Goal: Navigation & Orientation: Find specific page/section

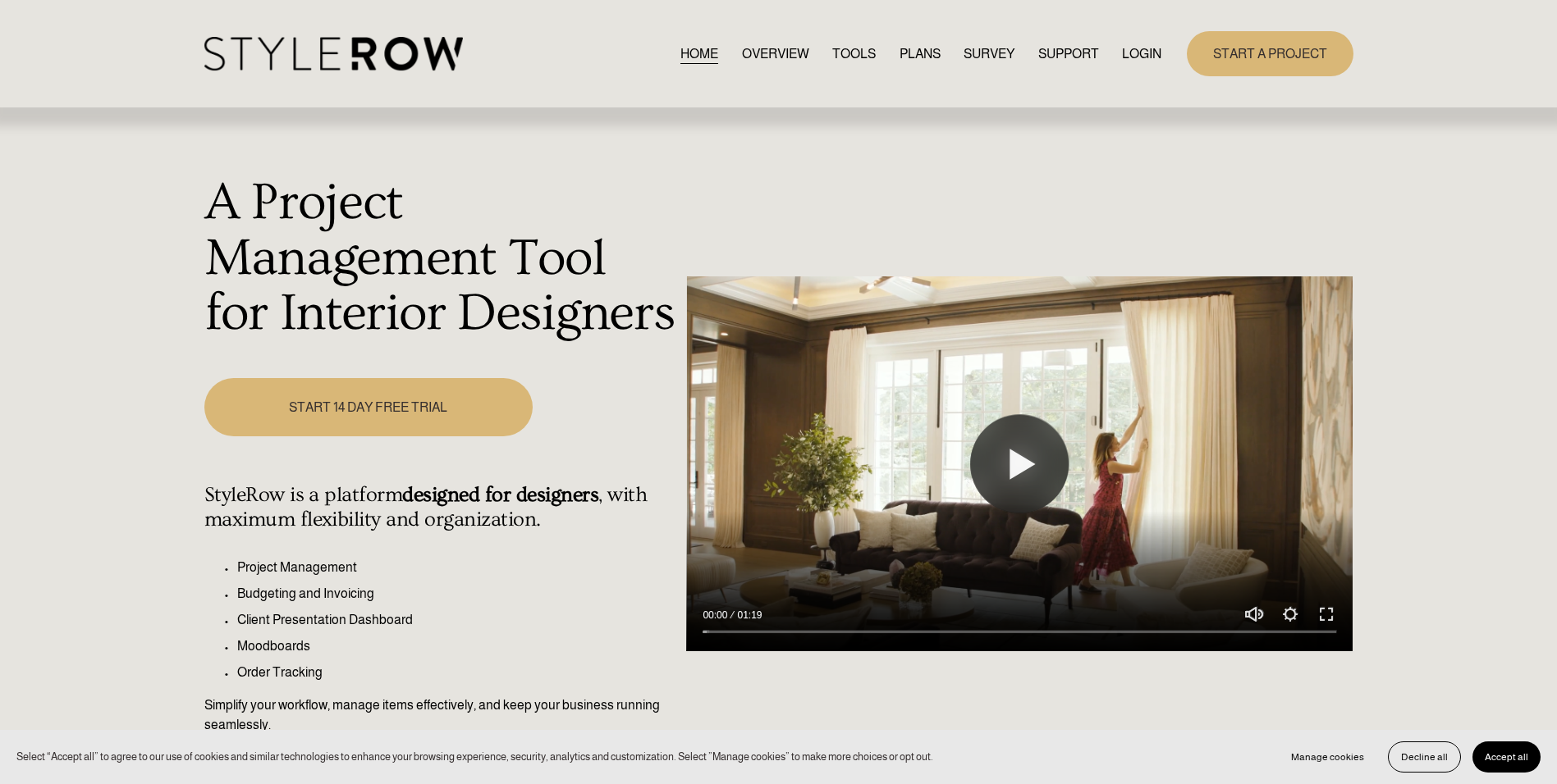
click at [1130, 50] on link "LOGIN" at bounding box center [1141, 54] width 39 height 22
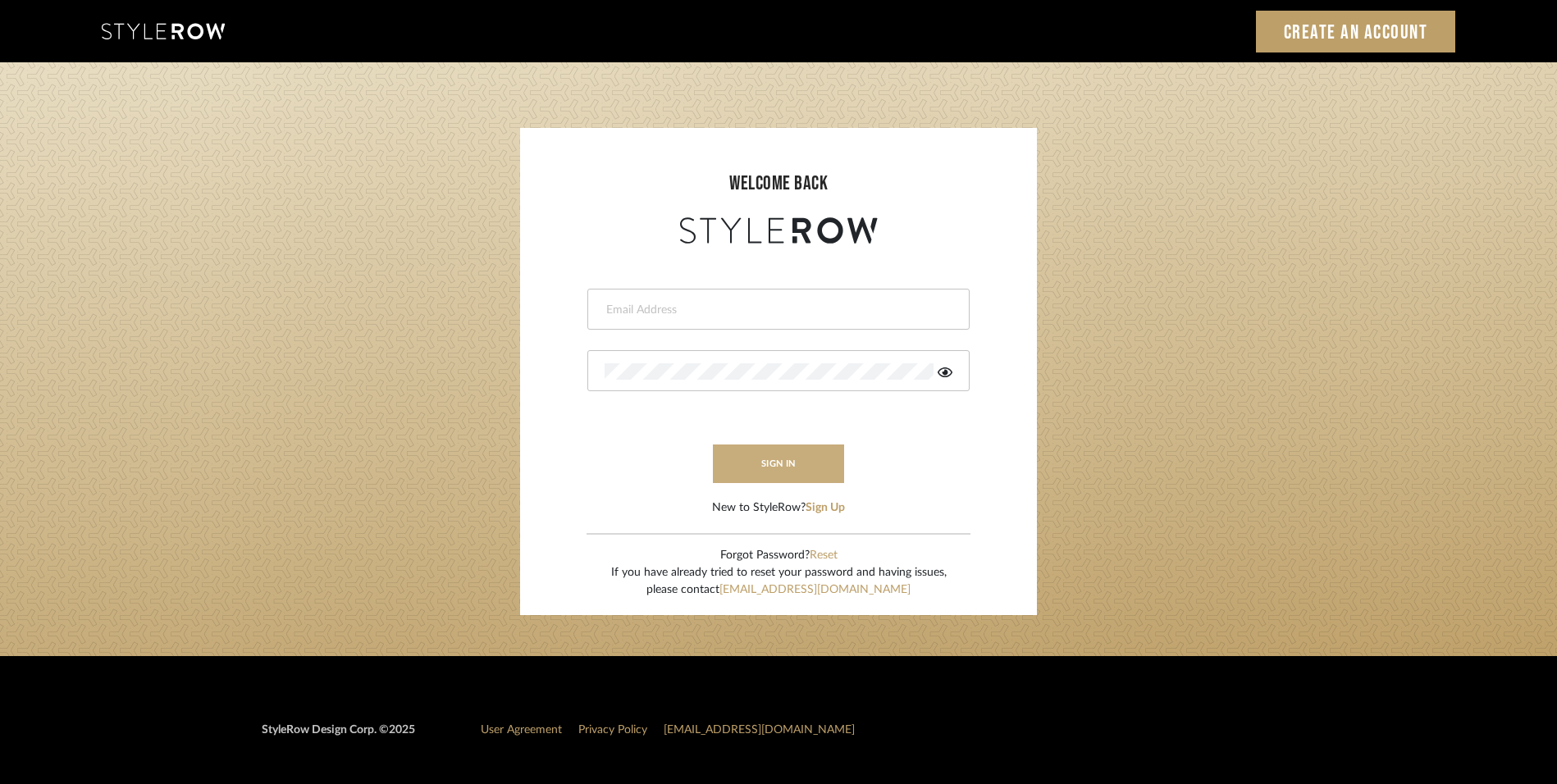
type input "lewisrosedesign@gmail.com"
click at [793, 464] on button "sign in" at bounding box center [778, 463] width 131 height 38
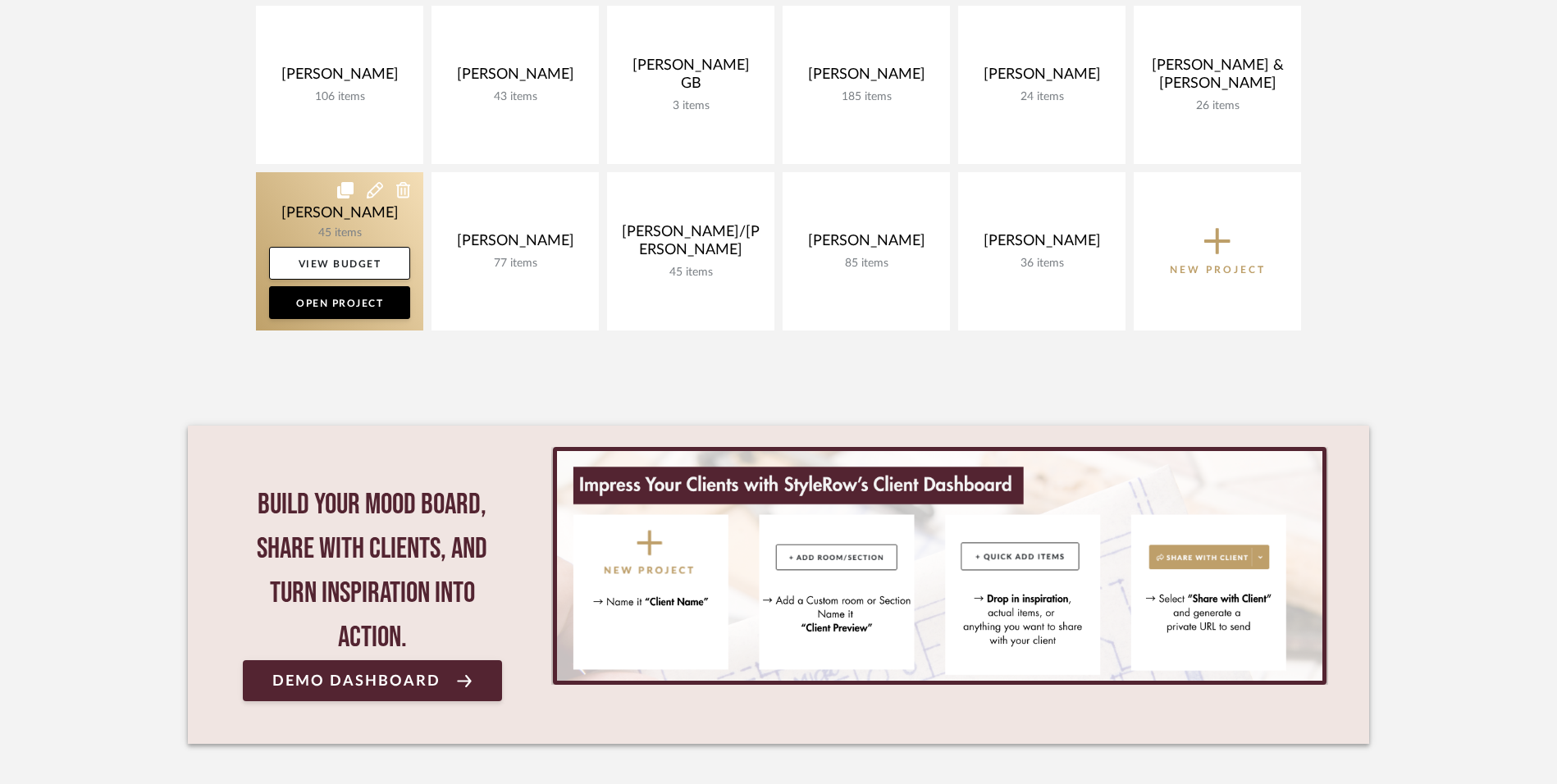
scroll to position [410, 0]
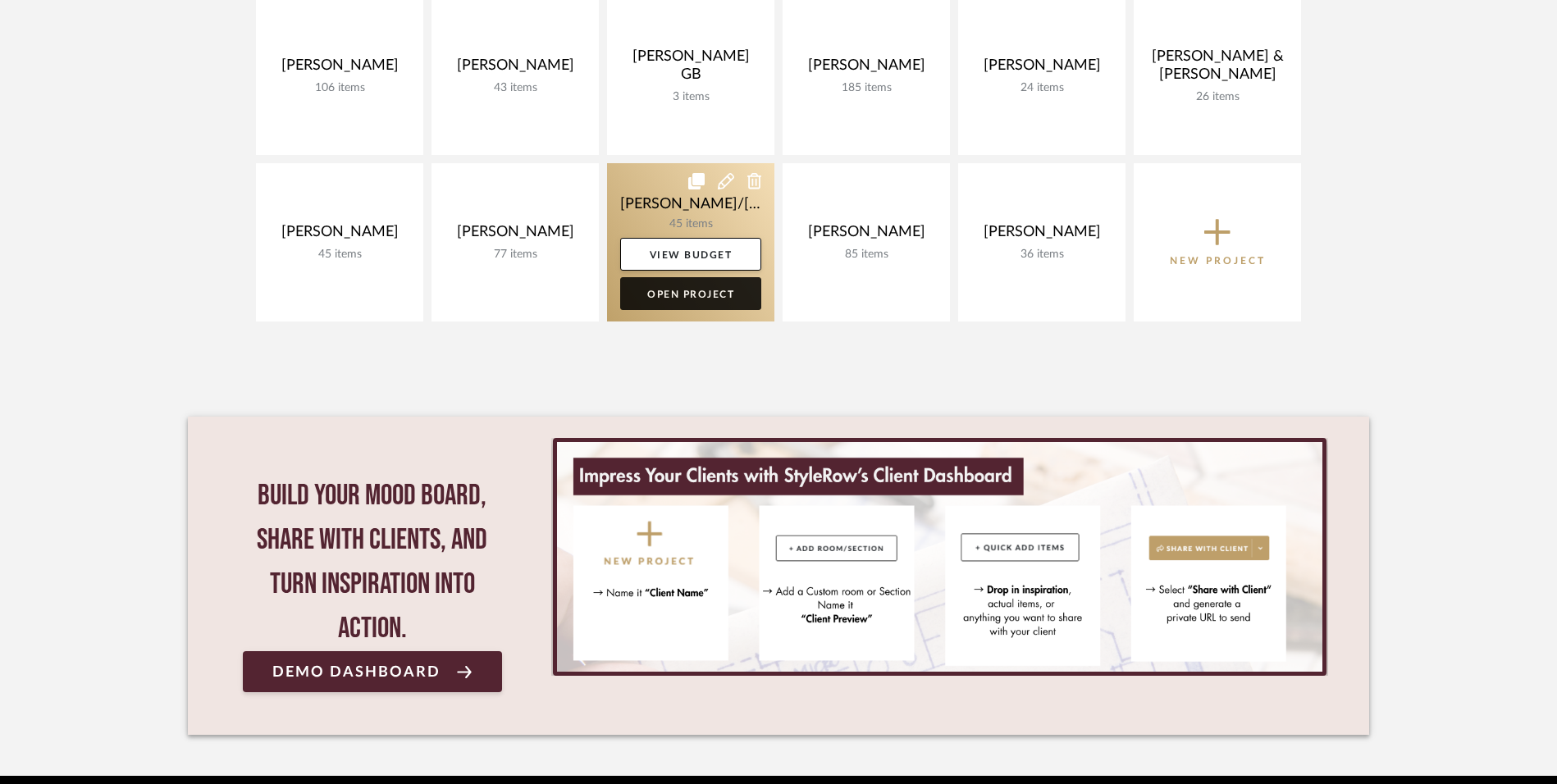
click at [727, 305] on link "Open Project" at bounding box center [691, 293] width 141 height 33
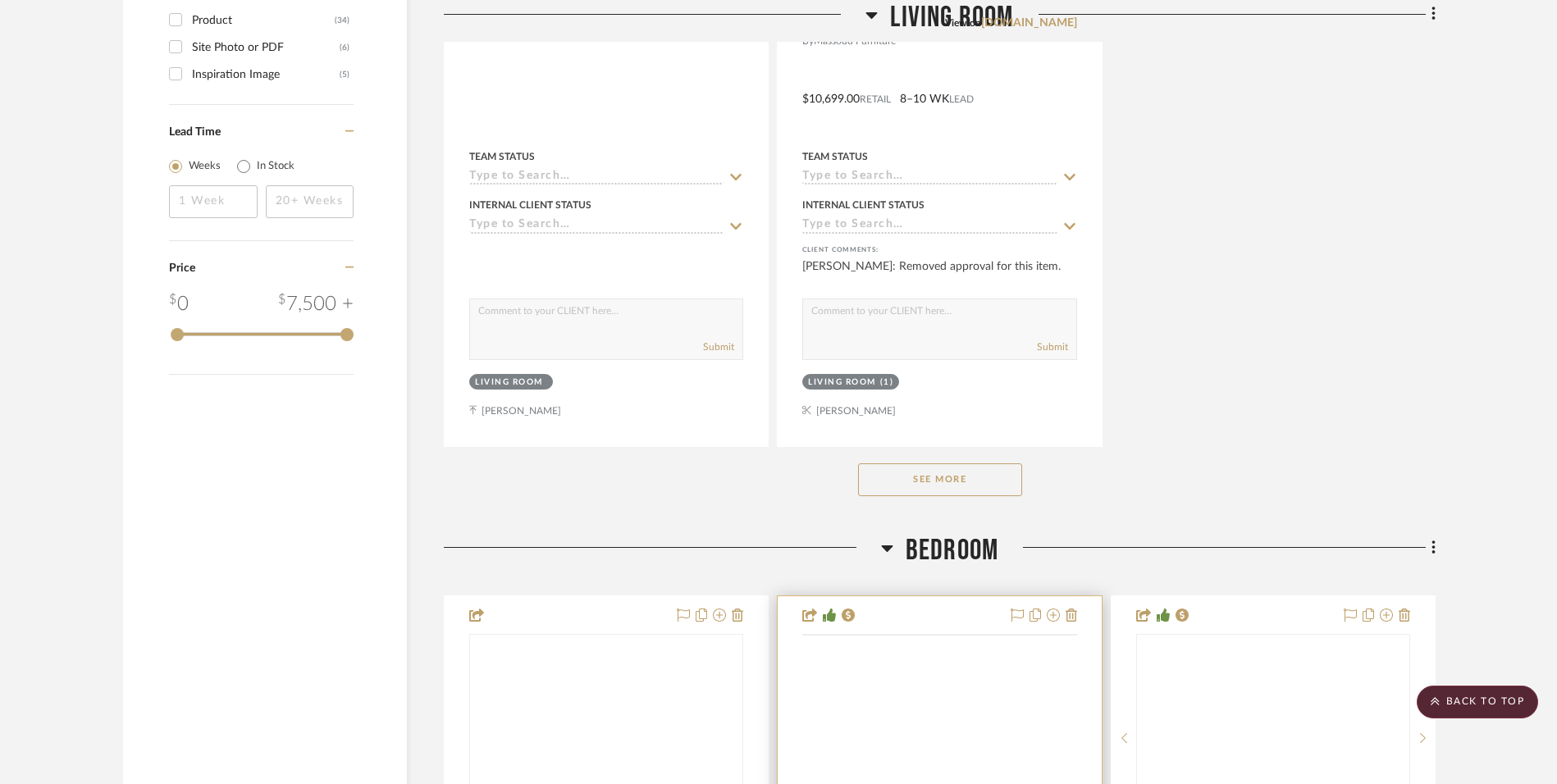
scroll to position [2461, 0]
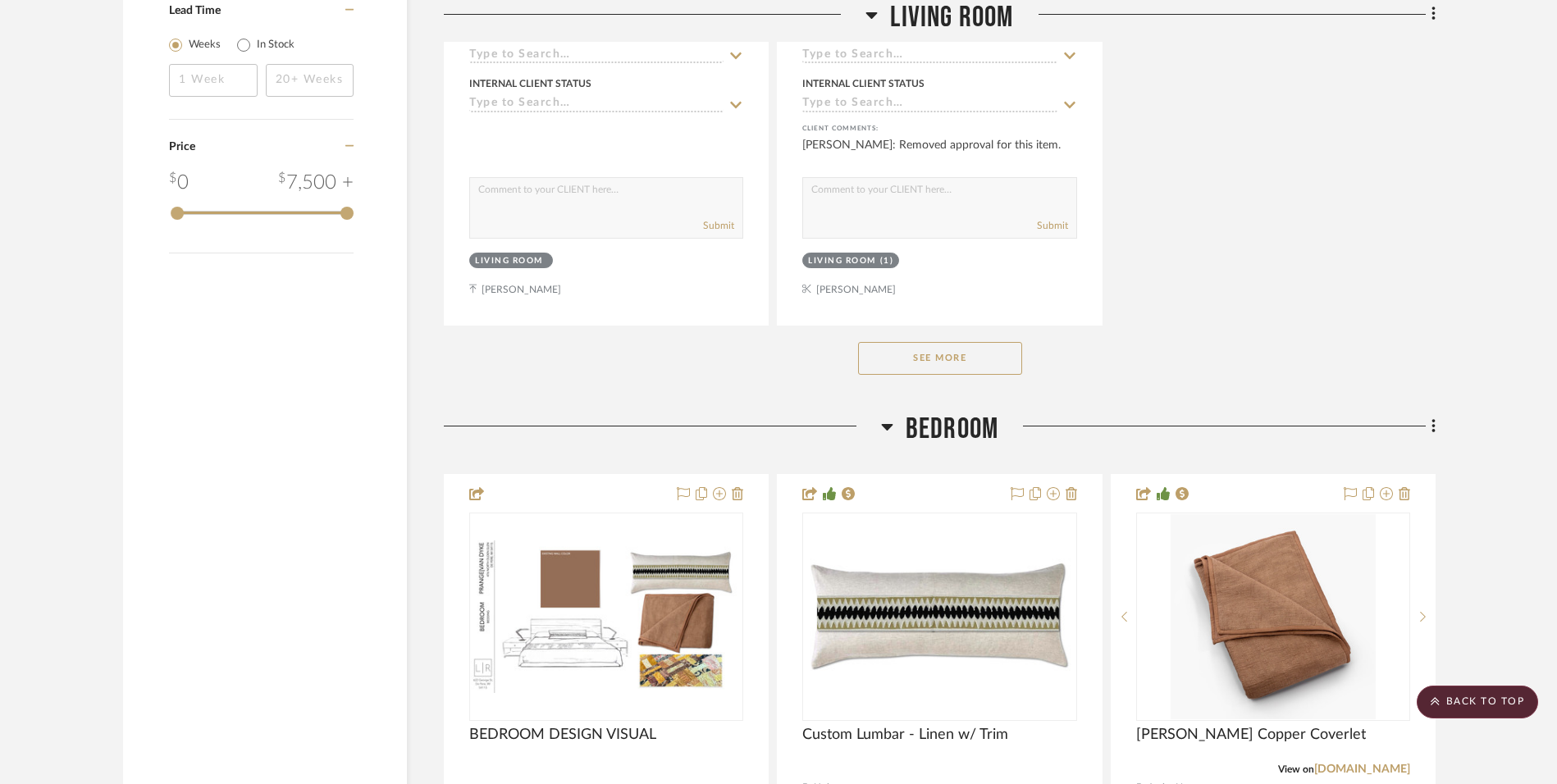
click at [965, 353] on button "See More" at bounding box center [940, 358] width 164 height 33
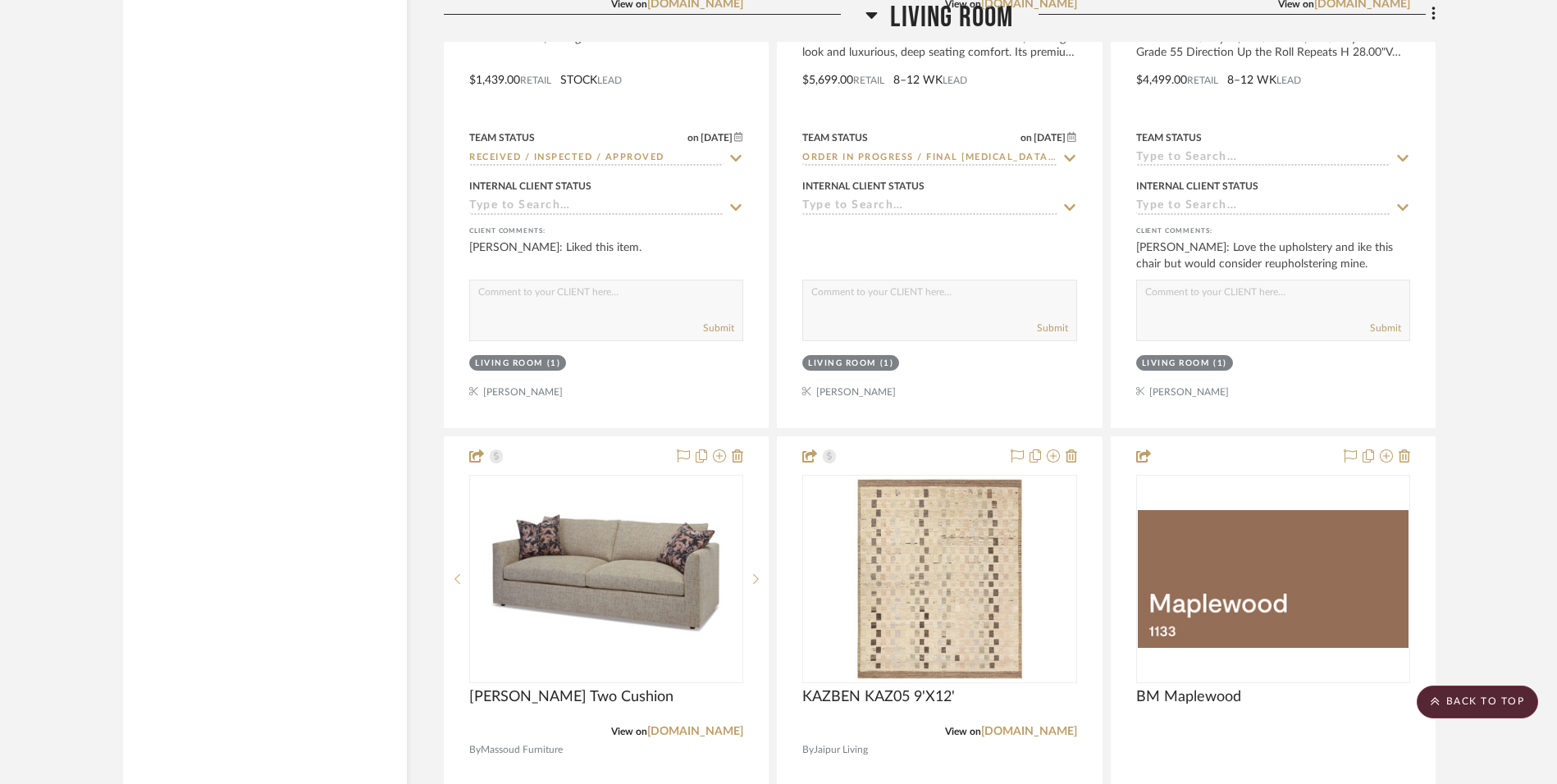
scroll to position [5661, 0]
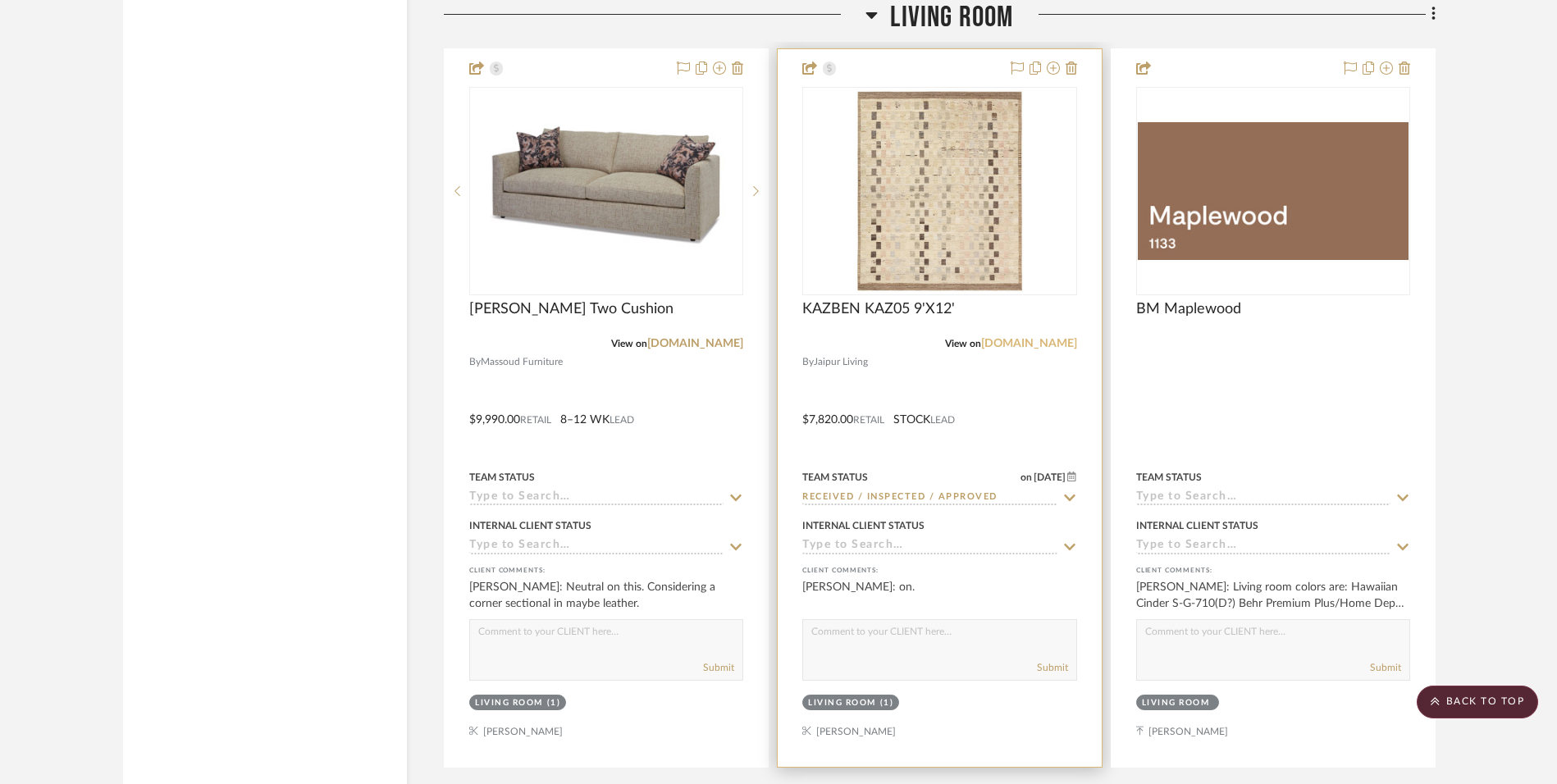
click at [1021, 347] on link "[DOMAIN_NAME]" at bounding box center [1029, 344] width 96 height 11
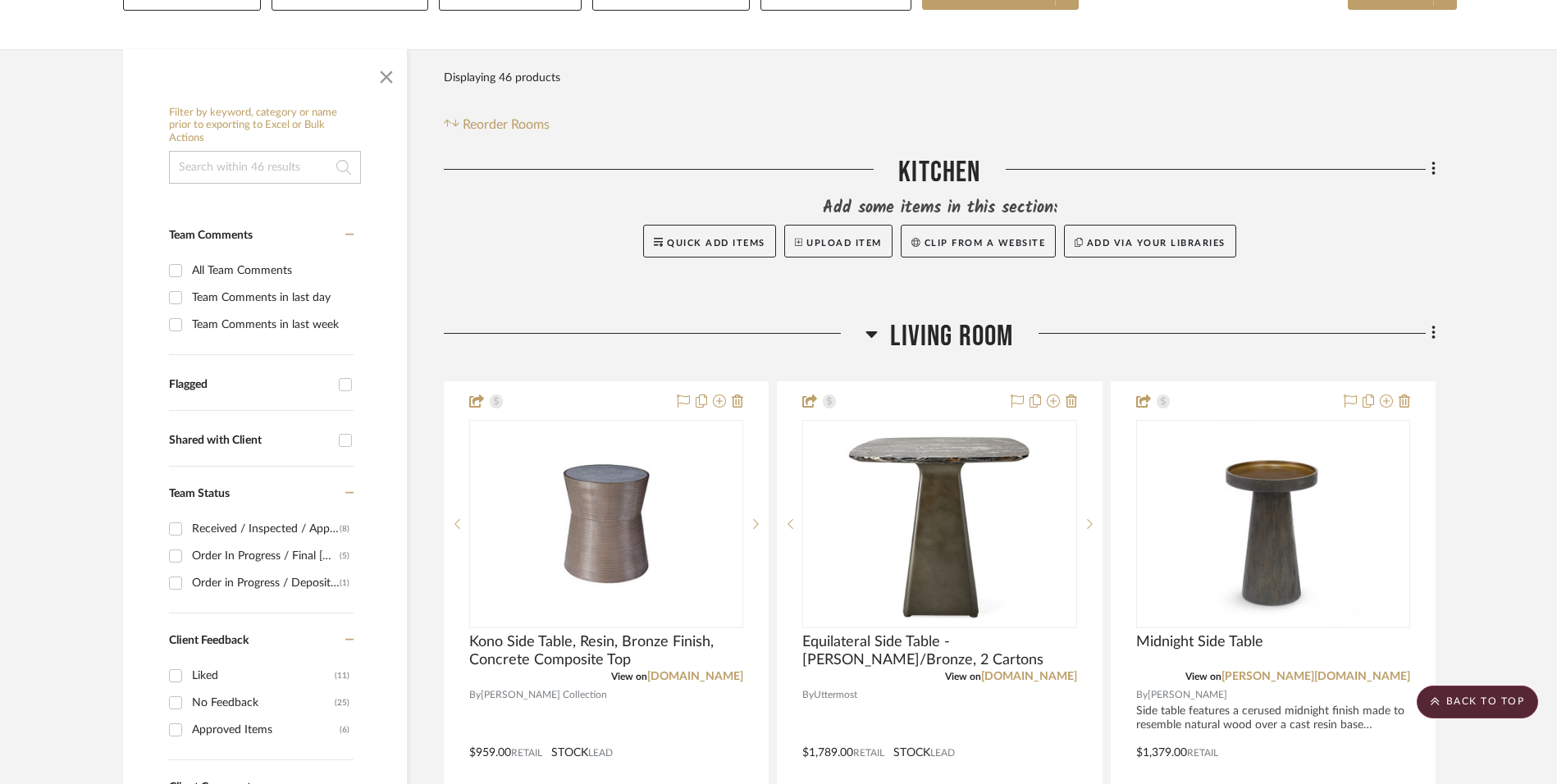
scroll to position [0, 0]
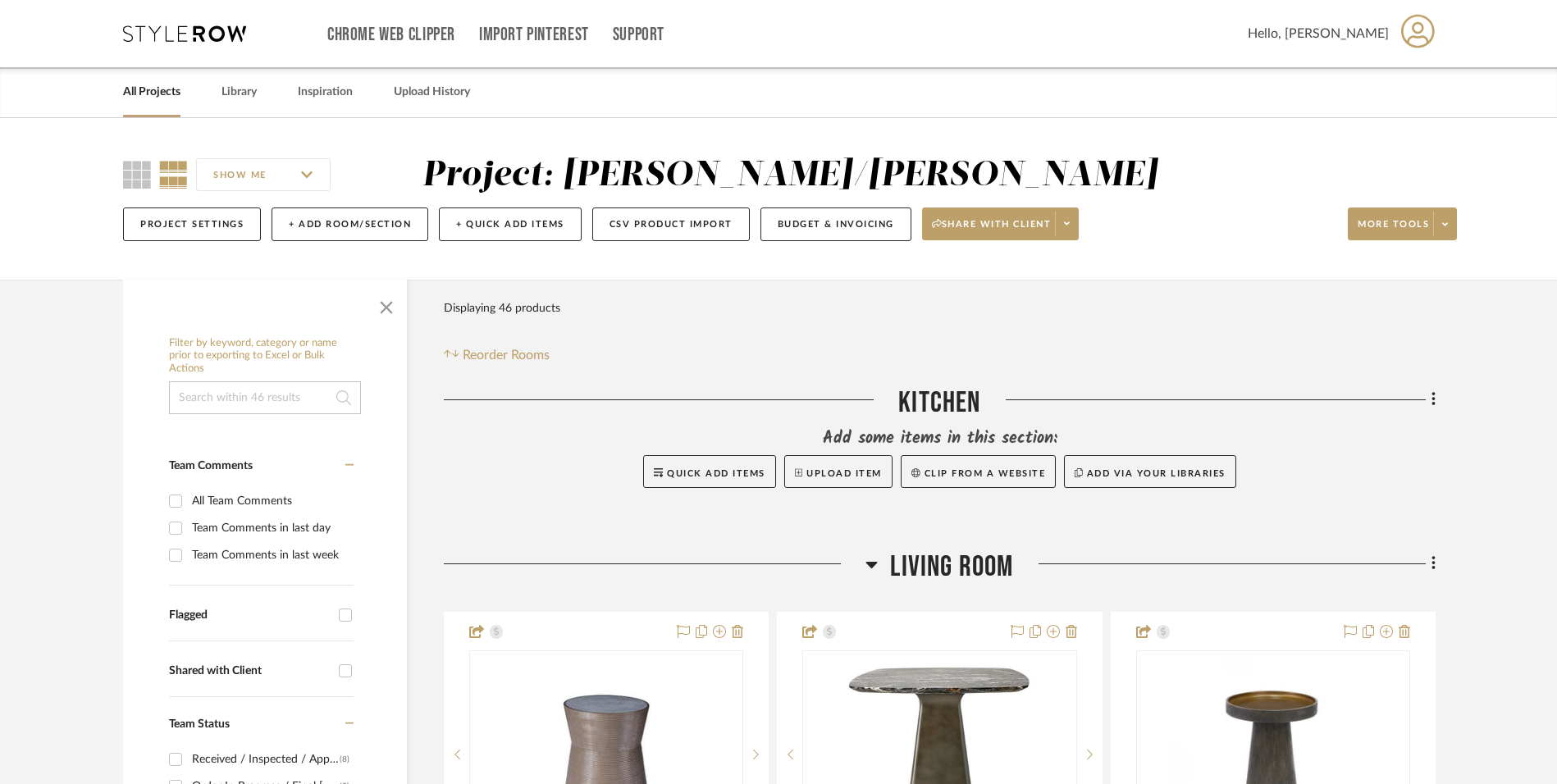
click at [163, 31] on icon at bounding box center [185, 34] width 123 height 17
